Goal: Transaction & Acquisition: Obtain resource

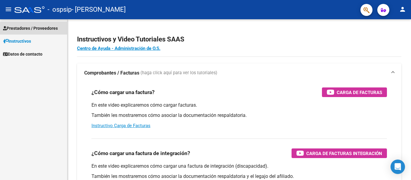
click at [44, 30] on span "Prestadores / Proveedores" at bounding box center [30, 28] width 55 height 7
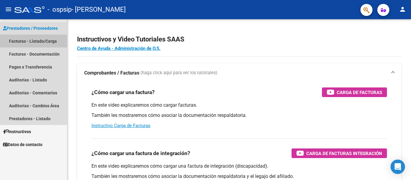
click at [44, 40] on link "Facturas - Listado/Carga" at bounding box center [33, 41] width 67 height 13
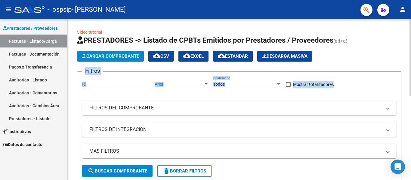
drag, startPoint x: 408, startPoint y: 60, endPoint x: 406, endPoint y: 90, distance: 30.2
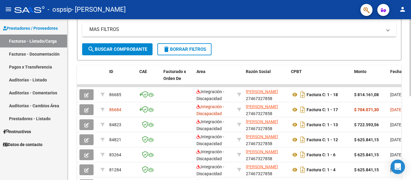
scroll to position [134, 0]
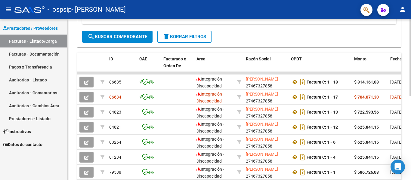
click at [391, 141] on div "Video tutorial PRESTADORES -> Listado de CPBTs Emitidos por Prestadores / Prove…" at bounding box center [239, 50] width 345 height 331
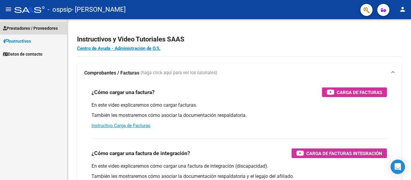
click at [54, 28] on span "Prestadores / Proveedores" at bounding box center [30, 28] width 55 height 7
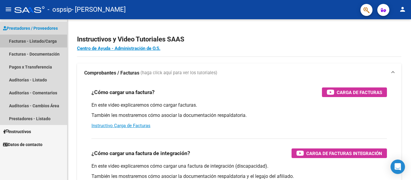
click at [48, 39] on link "Facturas - Listado/Carga" at bounding box center [33, 41] width 67 height 13
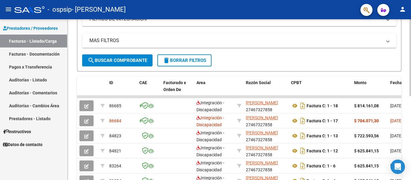
click at [393, 127] on div "Video tutorial PRESTADORES -> Listado de CPBTs Emitidos por Prestadores / Prove…" at bounding box center [239, 74] width 345 height 331
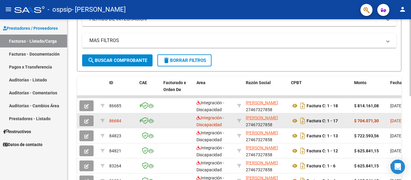
scroll to position [112, 0]
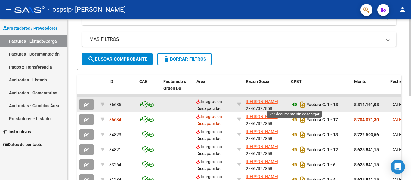
click at [295, 104] on icon at bounding box center [295, 104] width 8 height 7
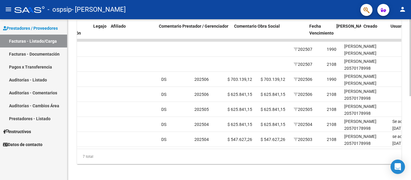
scroll to position [0, 851]
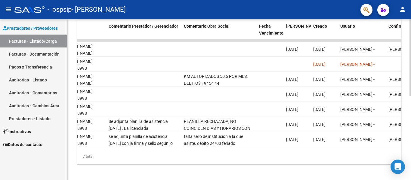
drag, startPoint x: 307, startPoint y: 151, endPoint x: 277, endPoint y: 156, distance: 30.5
click at [277, 156] on div "7 total" at bounding box center [239, 156] width 324 height 15
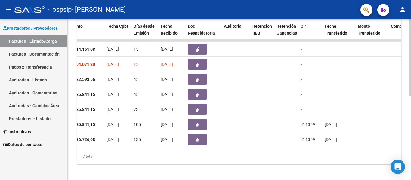
scroll to position [0, 0]
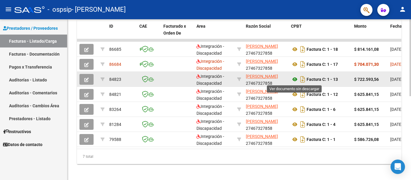
click at [293, 78] on icon at bounding box center [295, 79] width 8 height 7
